Goal: Information Seeking & Learning: Find specific fact

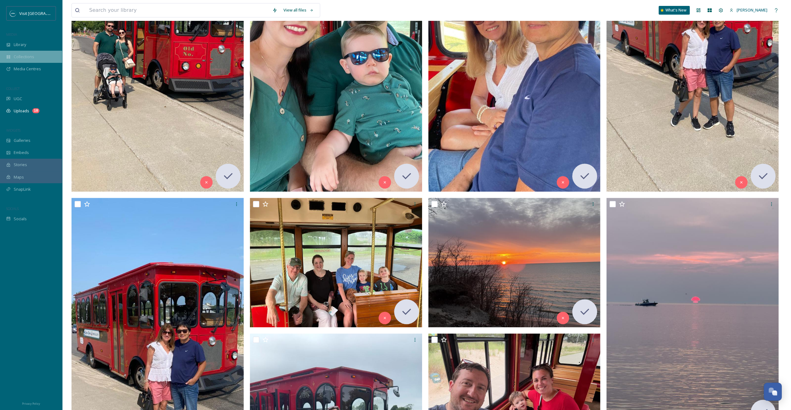
scroll to position [147, 0]
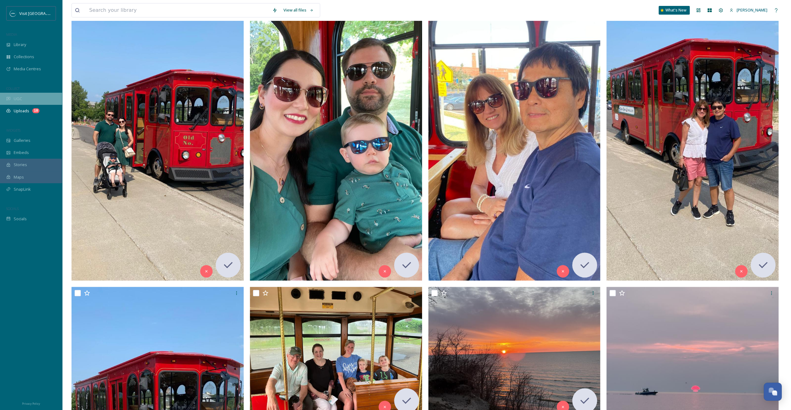
click at [19, 100] on span "UGC" at bounding box center [18, 99] width 8 height 6
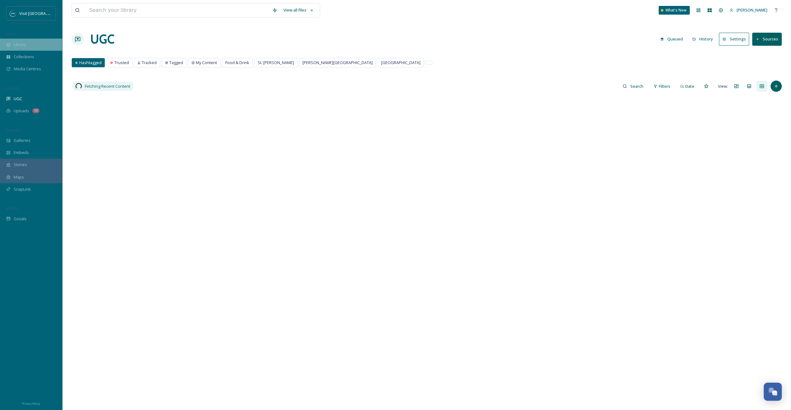
click at [27, 40] on div "Library" at bounding box center [31, 45] width 62 height 12
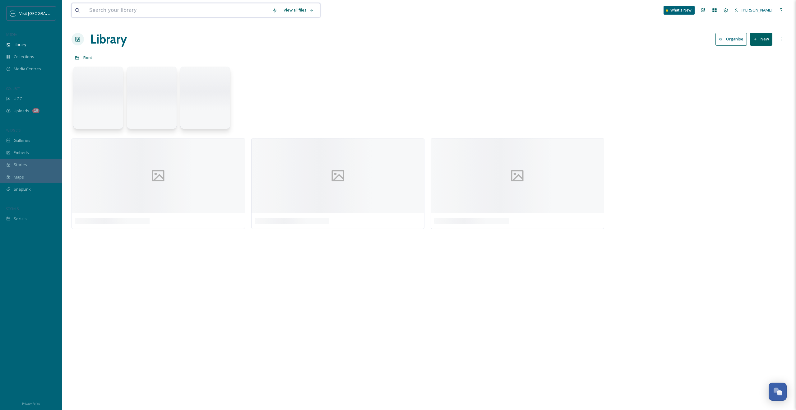
click at [112, 8] on input at bounding box center [177, 10] width 183 height 14
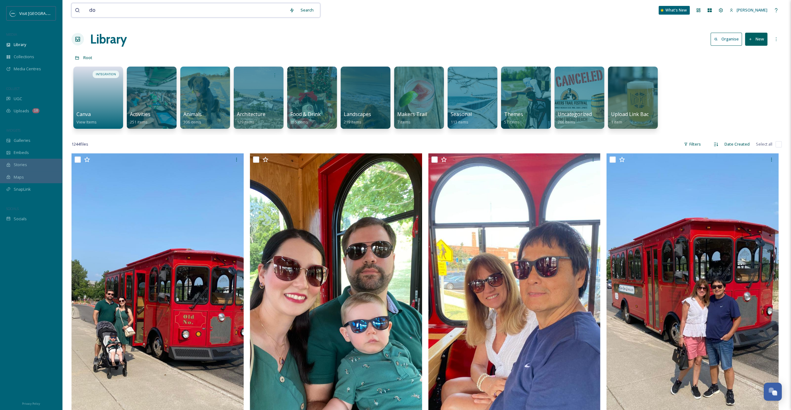
type input "dog"
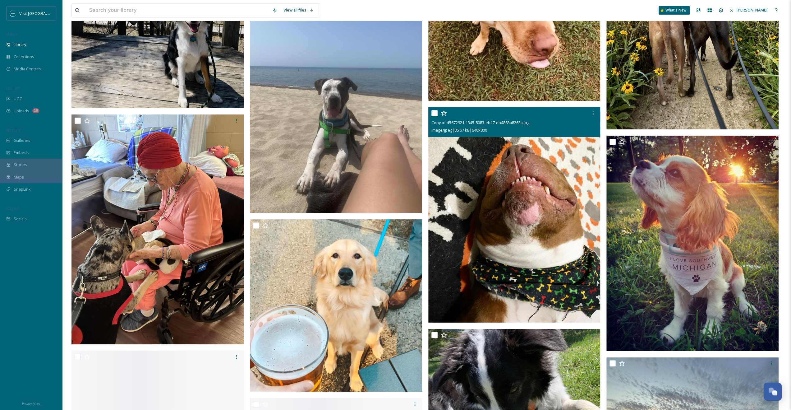
scroll to position [3326, 0]
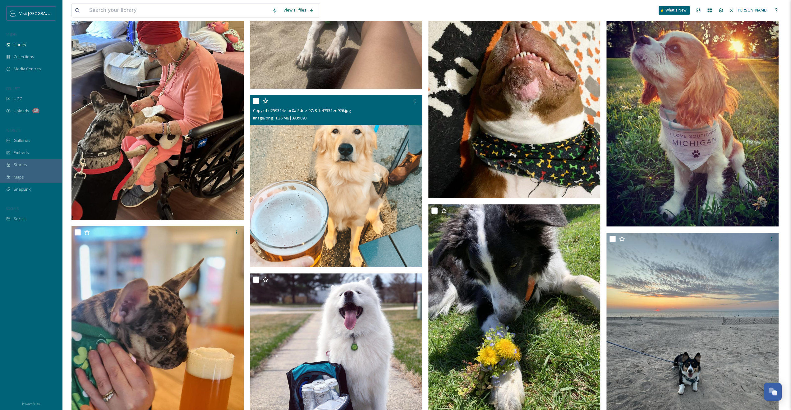
click at [394, 184] on img at bounding box center [336, 181] width 172 height 172
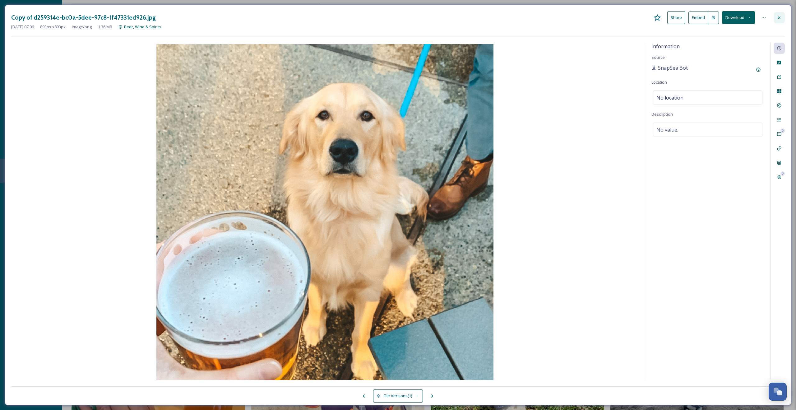
click at [780, 17] on icon at bounding box center [778, 17] width 5 height 5
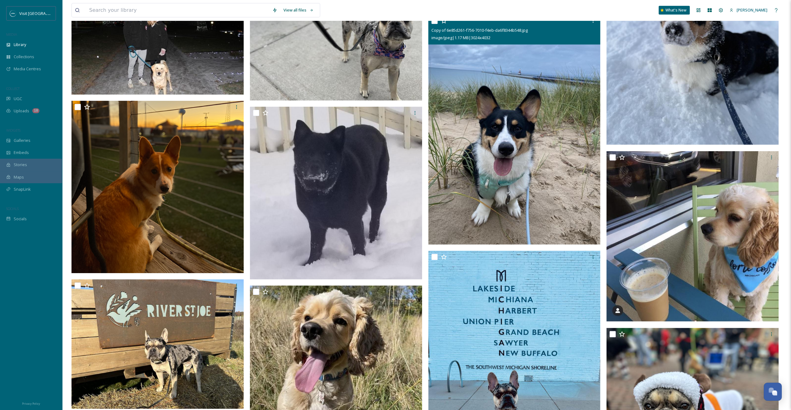
scroll to position [6776, 0]
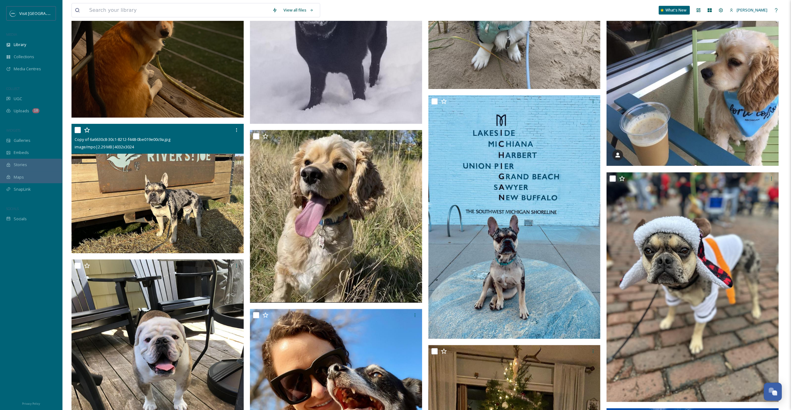
click at [209, 230] on img at bounding box center [157, 188] width 172 height 129
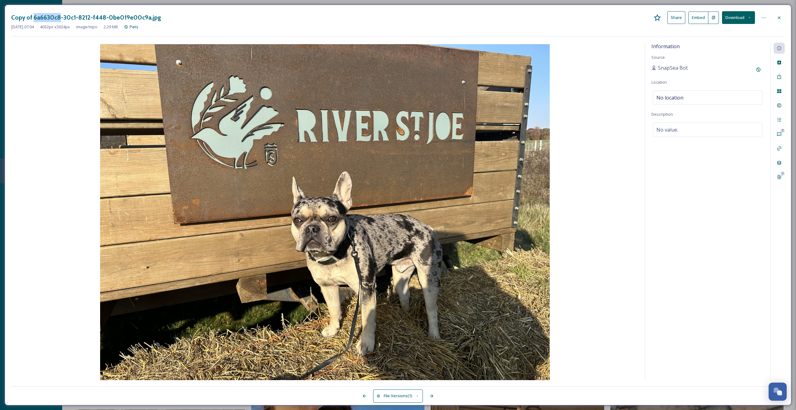
drag, startPoint x: 33, startPoint y: 18, endPoint x: 59, endPoint y: 19, distance: 26.1
click at [59, 19] on h3 "Copy of 6a6630c8-30c1-8212-f448-0be019e00c9a.jpg" at bounding box center [86, 17] width 150 height 9
copy h3 "6a6630c8"
click at [785, 19] on div "Copy of 6a6630c8-30c1-8212-f448-0be019e00c9a.jpg Share Embed Download [DATE] 07…" at bounding box center [398, 205] width 786 height 400
click at [395, 394] on button "File Versions (1)" at bounding box center [398, 395] width 50 height 13
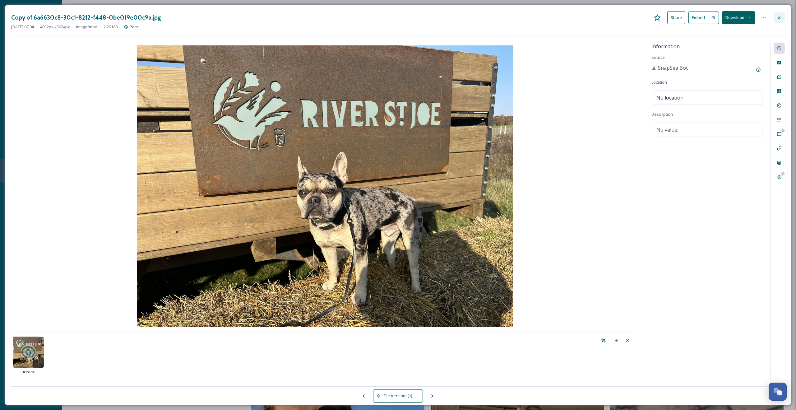
click at [780, 18] on icon at bounding box center [779, 17] width 2 height 2
